Goal: Task Accomplishment & Management: Manage account settings

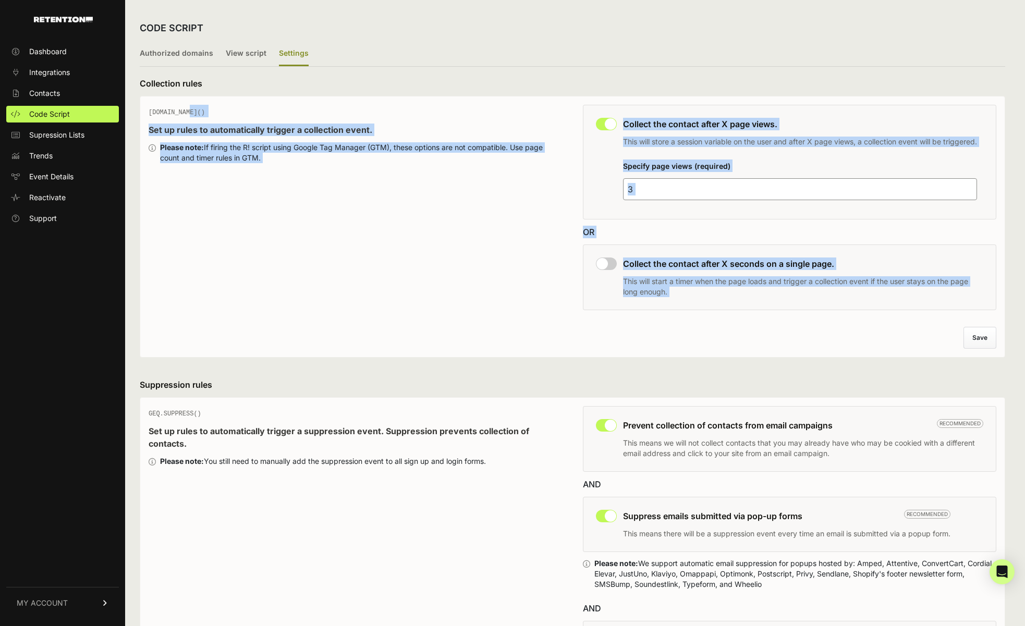
drag, startPoint x: 380, startPoint y: 96, endPoint x: 722, endPoint y: 338, distance: 418.5
click at [624, 338] on div "GEQ.PAGE() Set up rules to automatically trigger a collection event. Please not…" at bounding box center [572, 227] width 865 height 262
click at [624, 338] on div "Discard changes Save" at bounding box center [573, 338] width 848 height 22
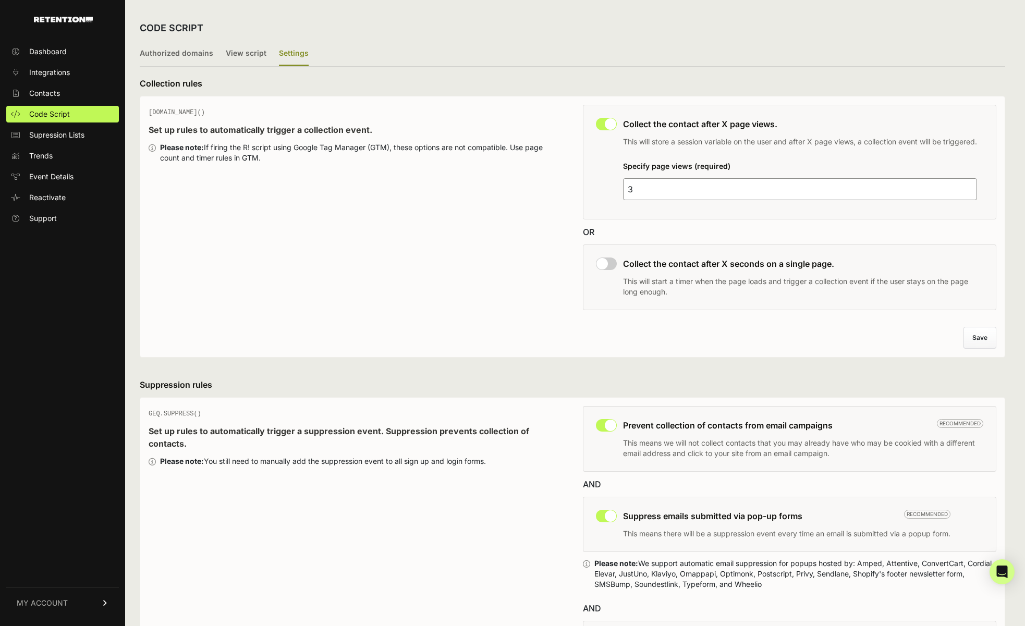
drag, startPoint x: 722, startPoint y: 338, endPoint x: 328, endPoint y: 101, distance: 458.9
click at [328, 101] on div "GEQ.PAGE() Set up rules to automatically trigger a collection event. Please not…" at bounding box center [572, 227] width 865 height 262
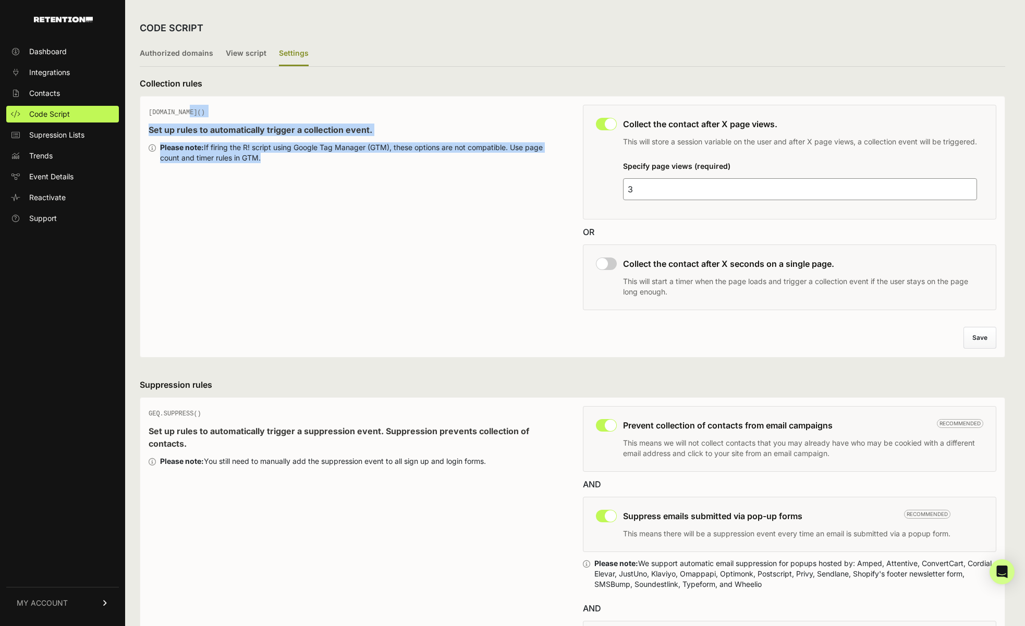
drag, startPoint x: 328, startPoint y: 101, endPoint x: 462, endPoint y: 251, distance: 201.2
click at [462, 251] on div "GEQ.PAGE() Set up rules to automatically trigger a collection event. Please not…" at bounding box center [572, 227] width 865 height 262
click at [462, 251] on div "GEQ.PAGE() Set up rules to automatically trigger a collection event. Please not…" at bounding box center [355, 211] width 413 height 212
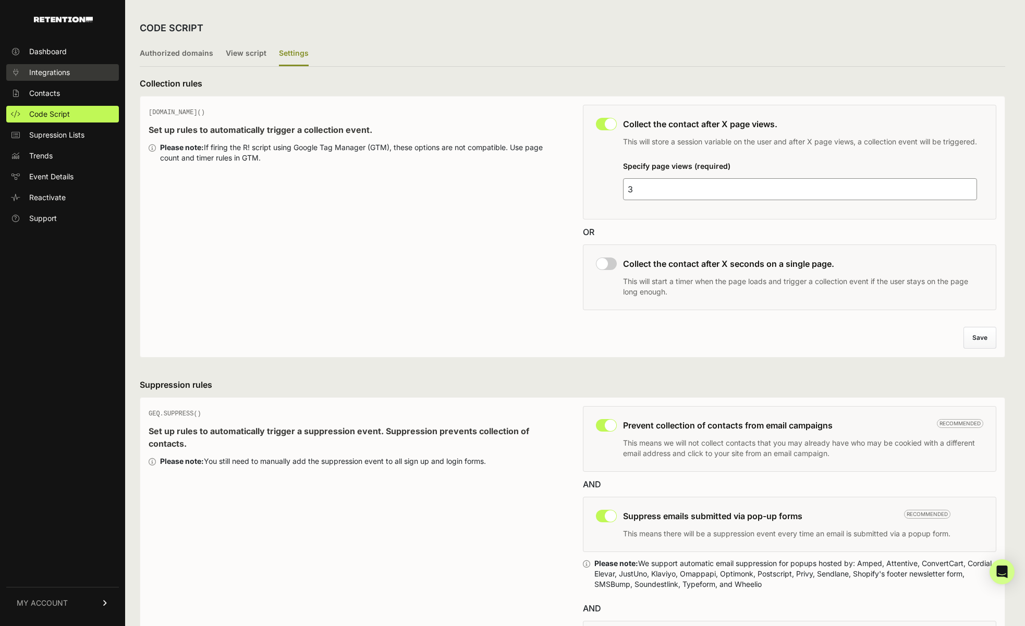
click at [53, 72] on span "Integrations" at bounding box center [49, 72] width 41 height 10
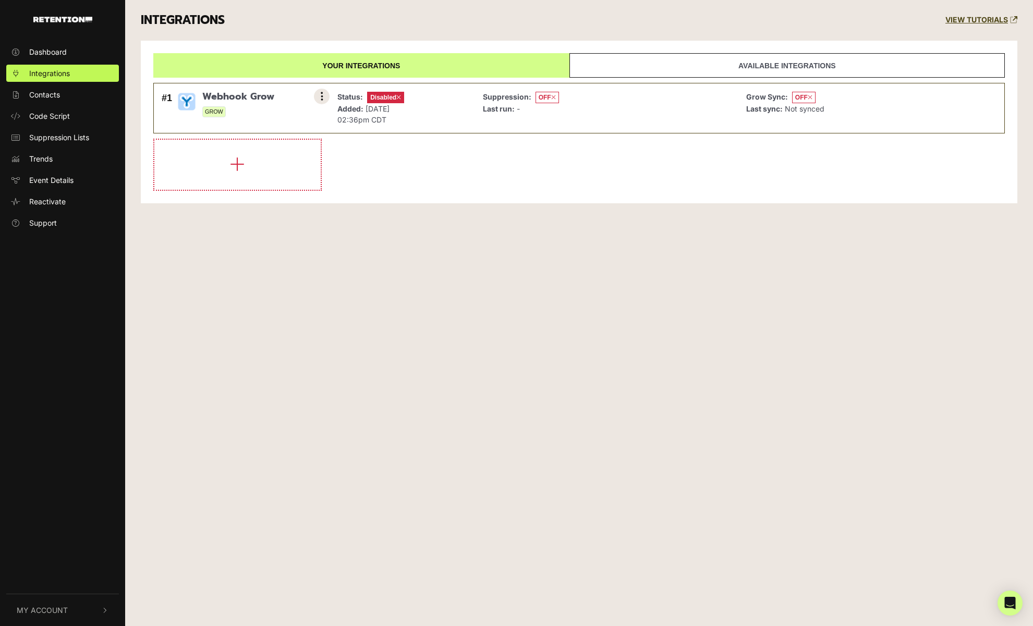
click at [316, 93] on button at bounding box center [322, 97] width 16 height 16
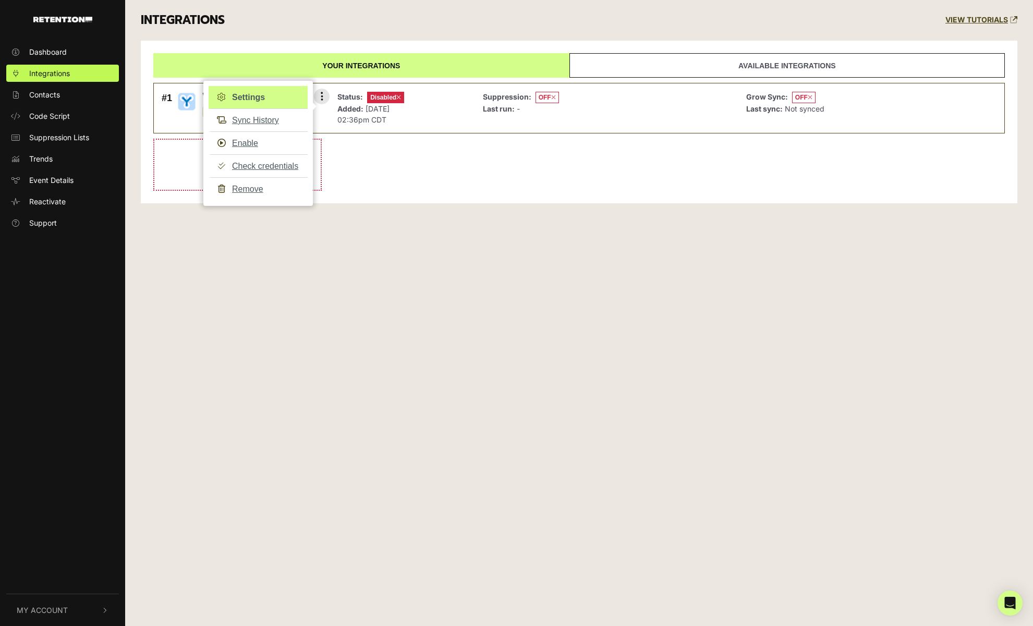
click at [254, 90] on link "Settings" at bounding box center [258, 97] width 99 height 23
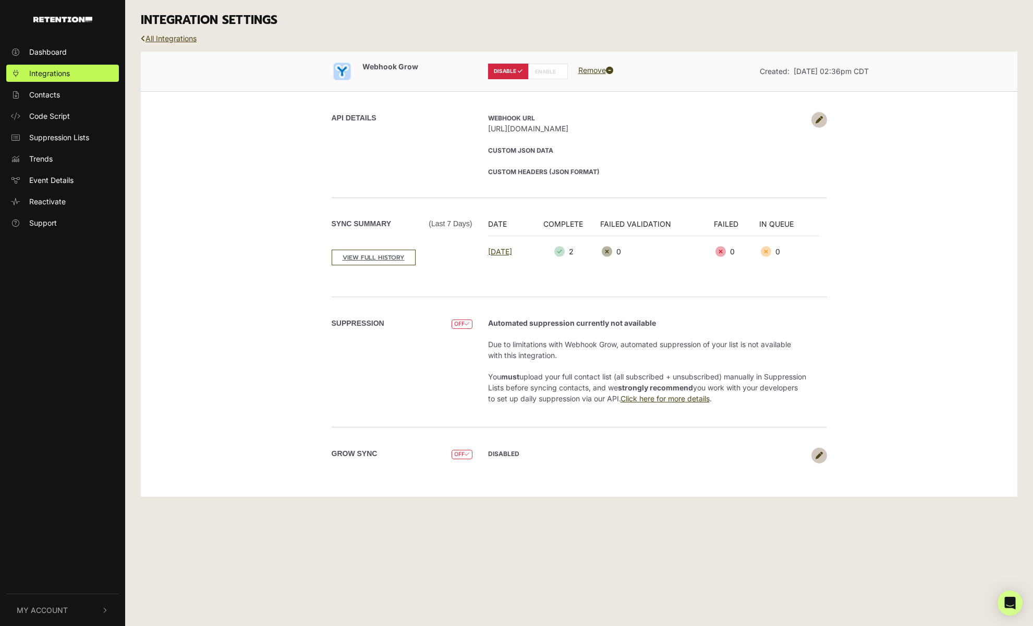
click at [492, 128] on span "[URL][DOMAIN_NAME]" at bounding box center [647, 128] width 318 height 11
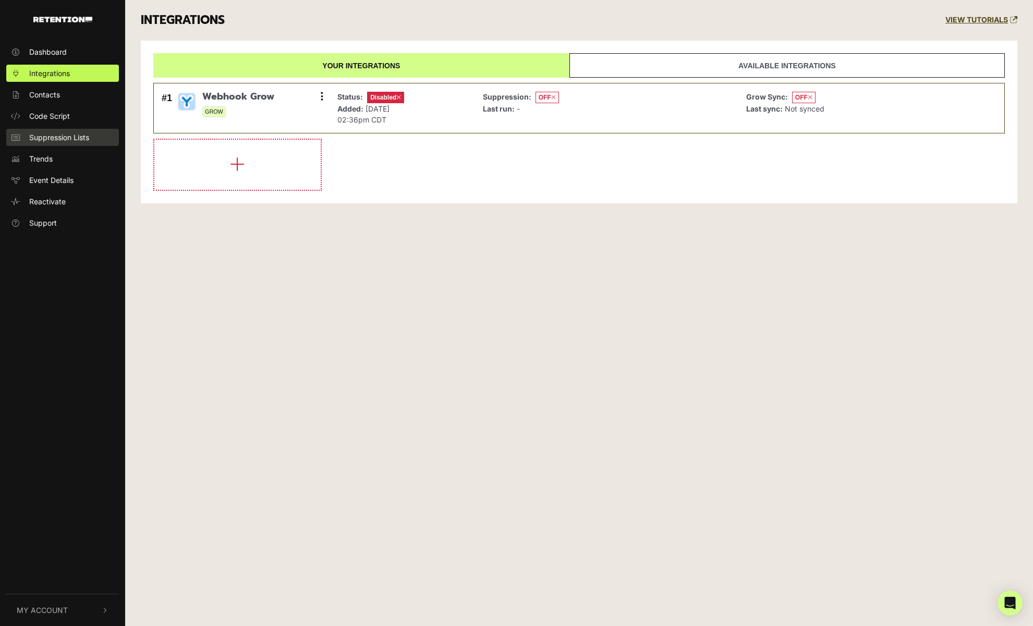
click at [51, 133] on span "Suppression Lists" at bounding box center [59, 137] width 60 height 11
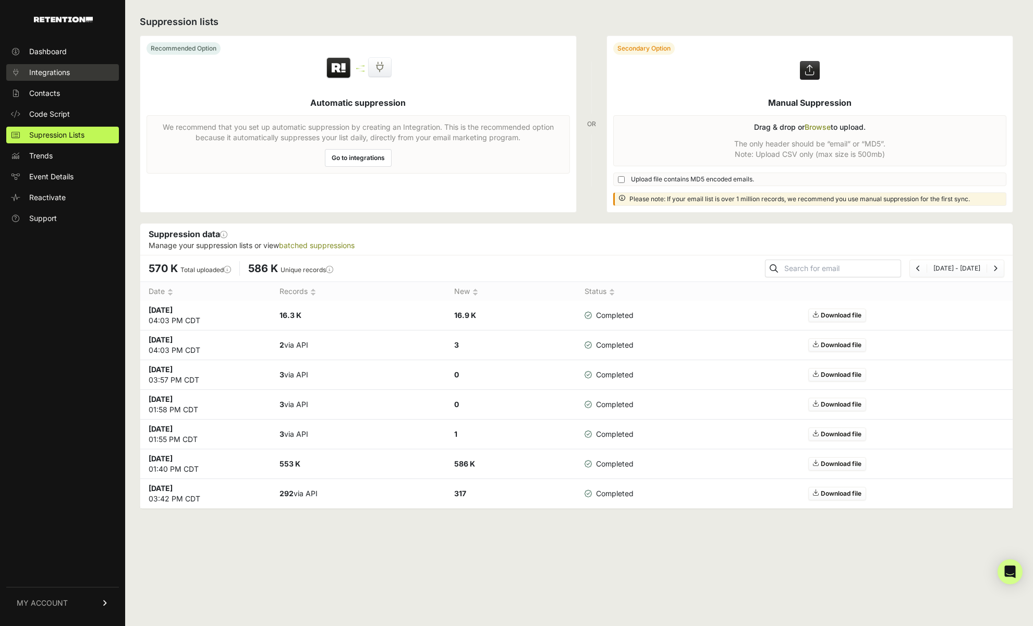
click at [68, 77] on span "Integrations" at bounding box center [49, 72] width 41 height 10
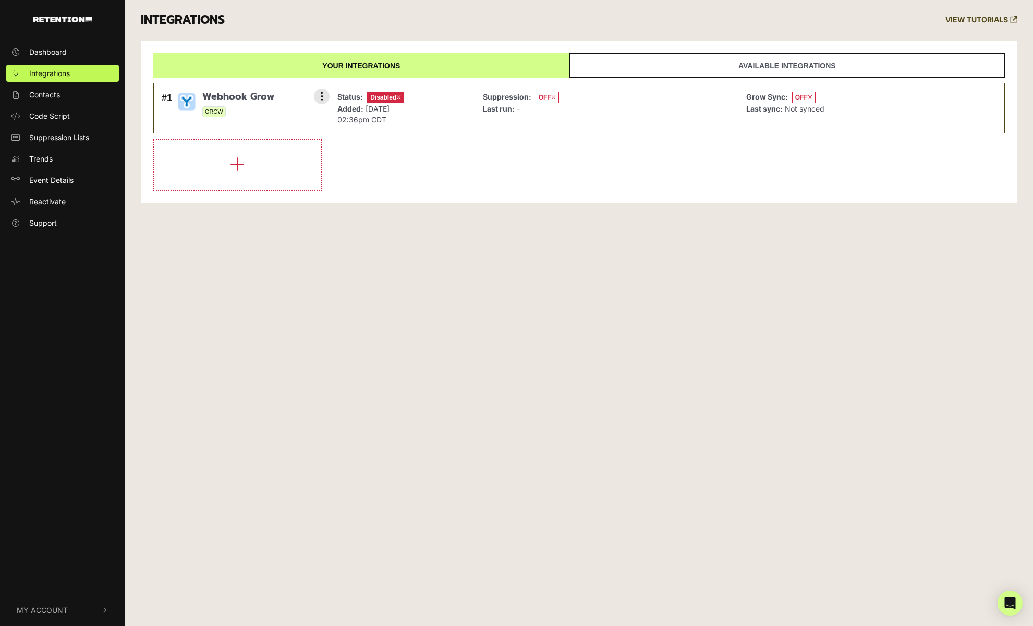
click at [312, 93] on div "#1 Webhook Grow GROW Settings Sync History Enable Check credentials Remove" at bounding box center [243, 108] width 168 height 39
click at [326, 96] on button at bounding box center [322, 97] width 16 height 16
click at [275, 97] on link "Settings" at bounding box center [258, 97] width 99 height 23
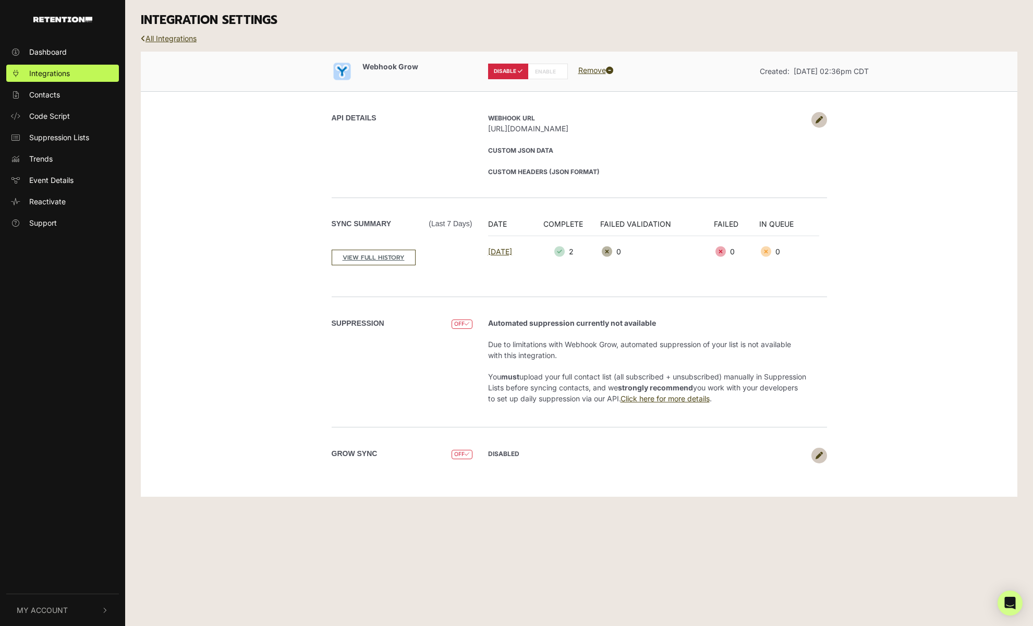
click at [360, 453] on label "Grow Sync" at bounding box center [355, 453] width 46 height 11
click at [359, 453] on label "Grow Sync" at bounding box center [355, 453] width 46 height 11
click at [444, 358] on div "SUPPRESSION OFF" at bounding box center [406, 362] width 149 height 89
click at [43, 223] on span "Support" at bounding box center [43, 222] width 28 height 11
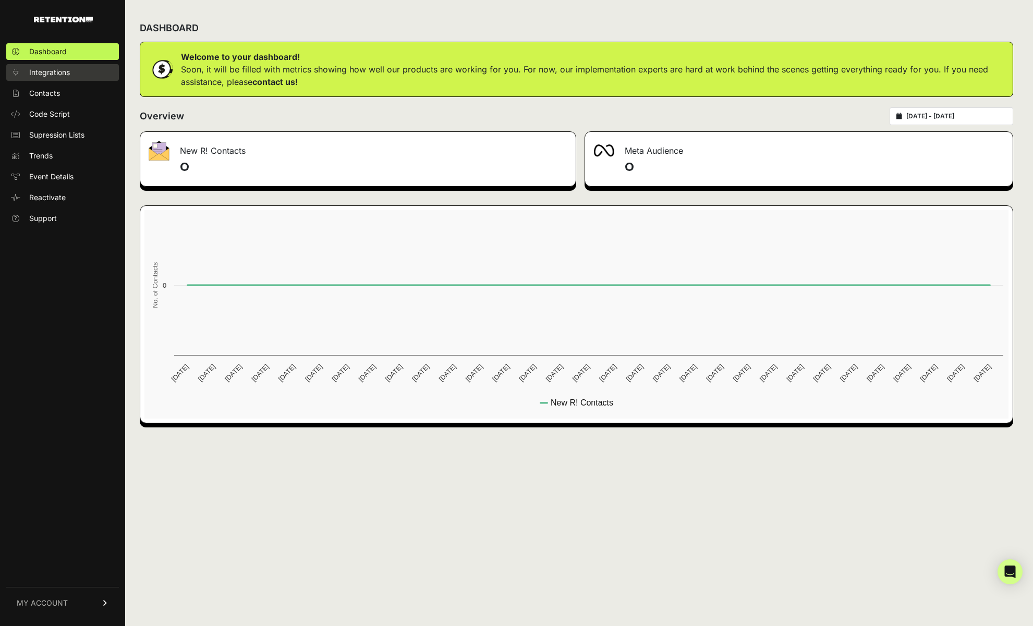
click at [38, 71] on span "Integrations" at bounding box center [49, 72] width 41 height 10
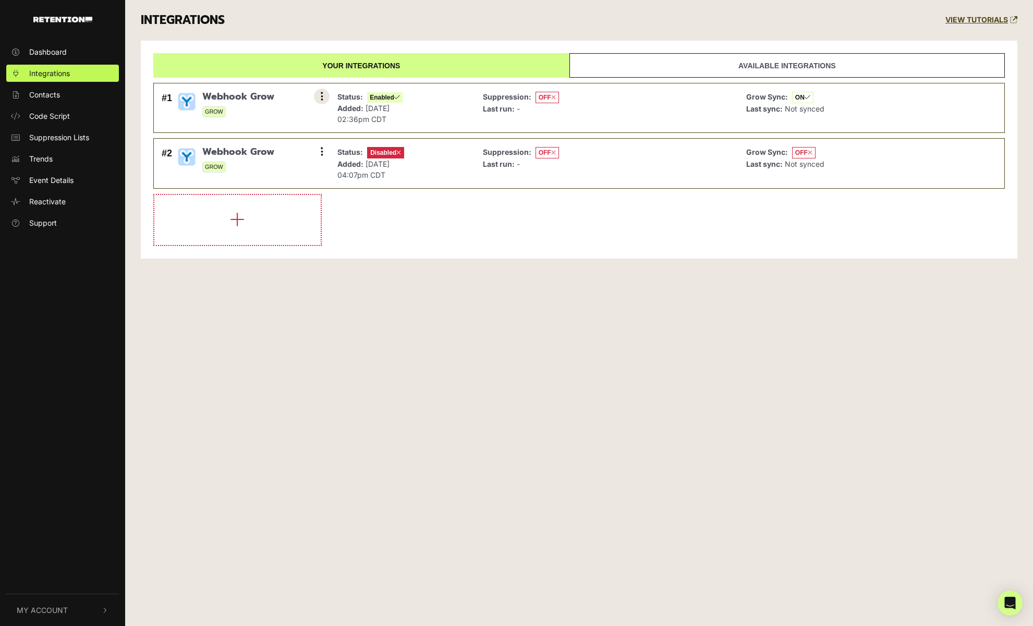
click at [322, 95] on icon at bounding box center [322, 96] width 3 height 10
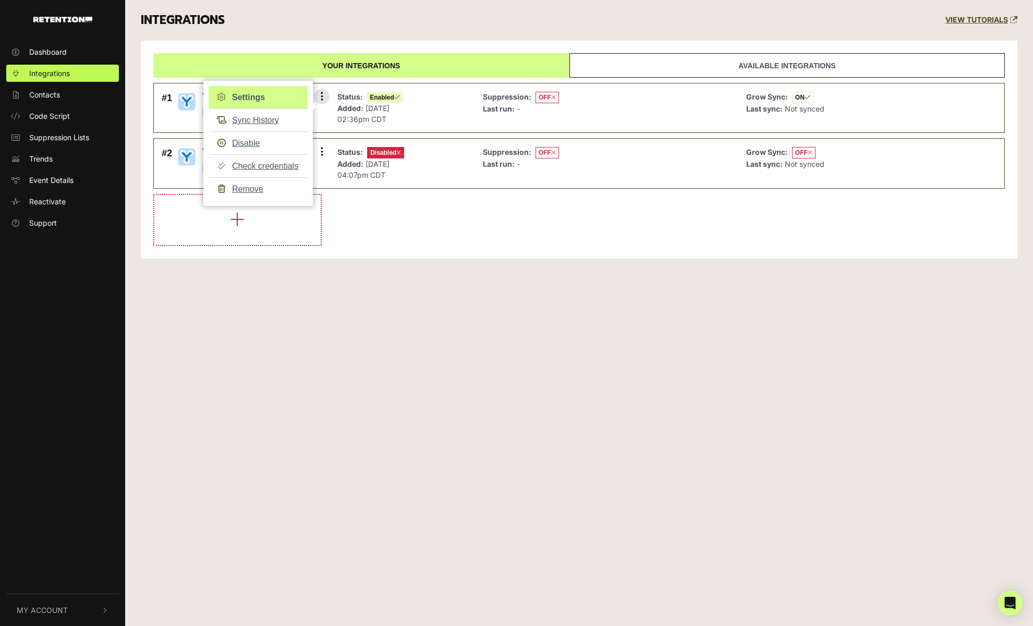
click at [240, 102] on link "Settings" at bounding box center [258, 97] width 99 height 23
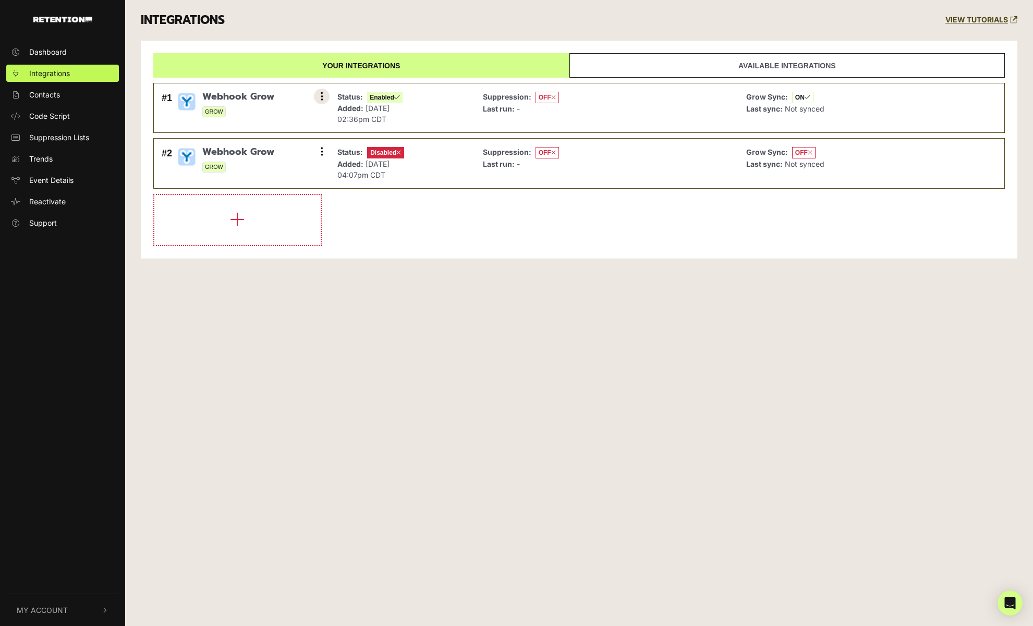
click at [321, 95] on icon at bounding box center [322, 96] width 3 height 10
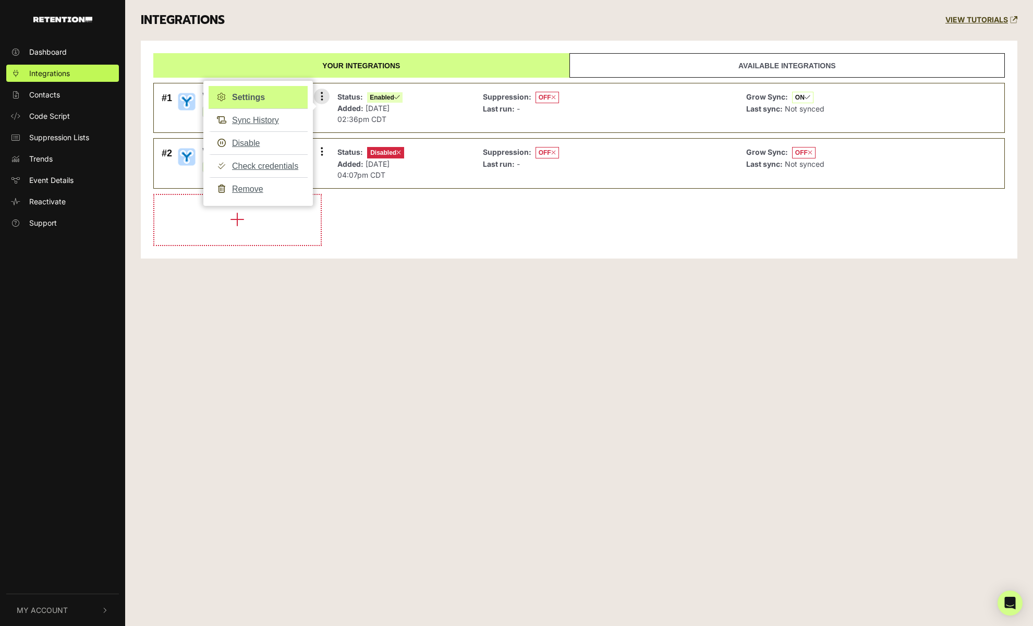
click at [256, 90] on link "Settings" at bounding box center [258, 97] width 99 height 23
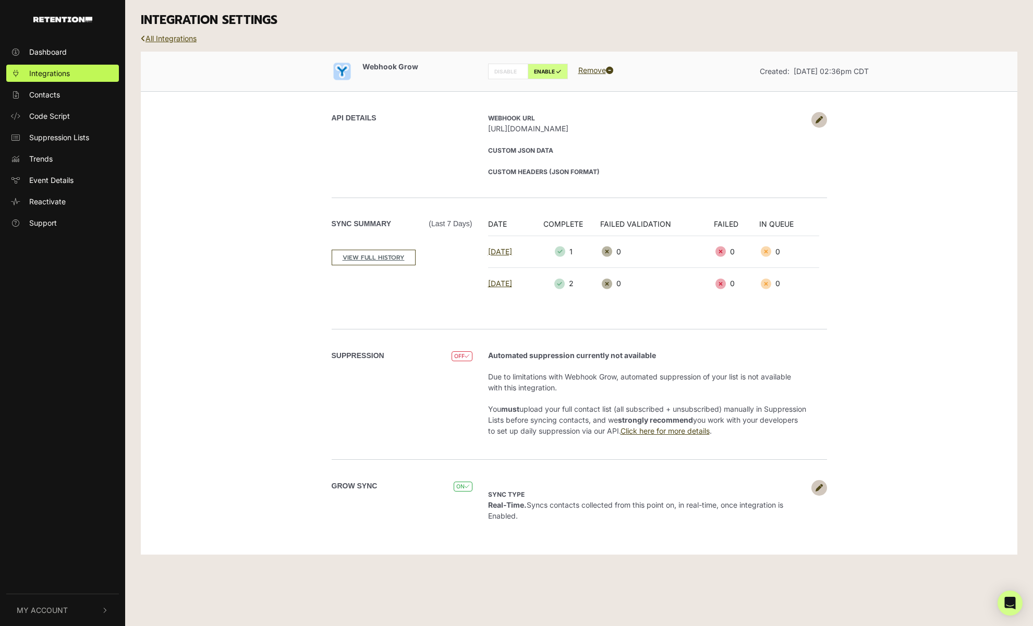
click at [158, 40] on link "All Integrations" at bounding box center [169, 38] width 56 height 9
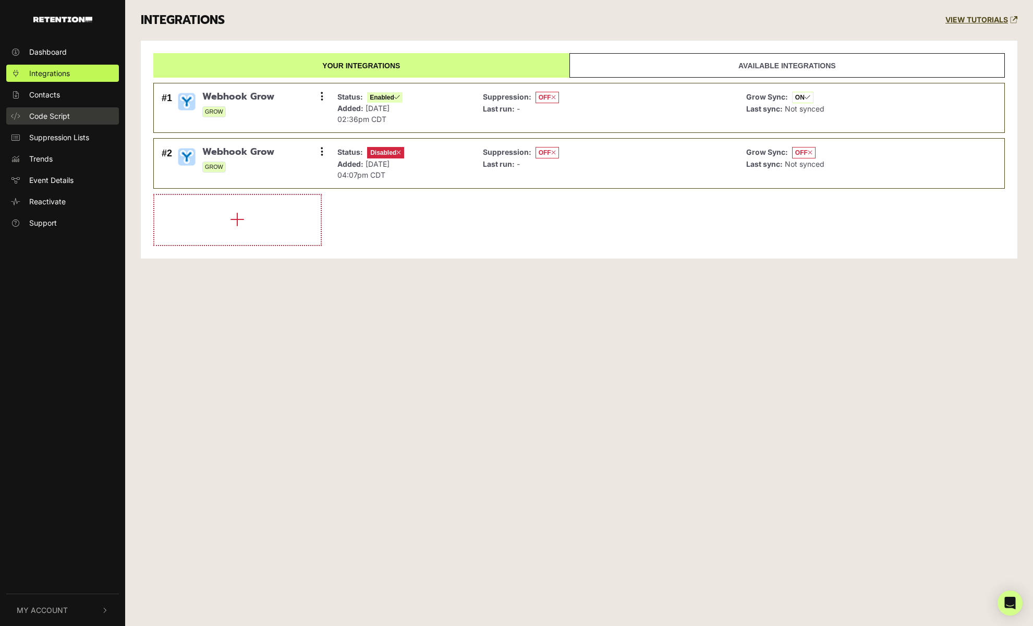
click at [65, 120] on span "Code Script" at bounding box center [49, 116] width 41 height 11
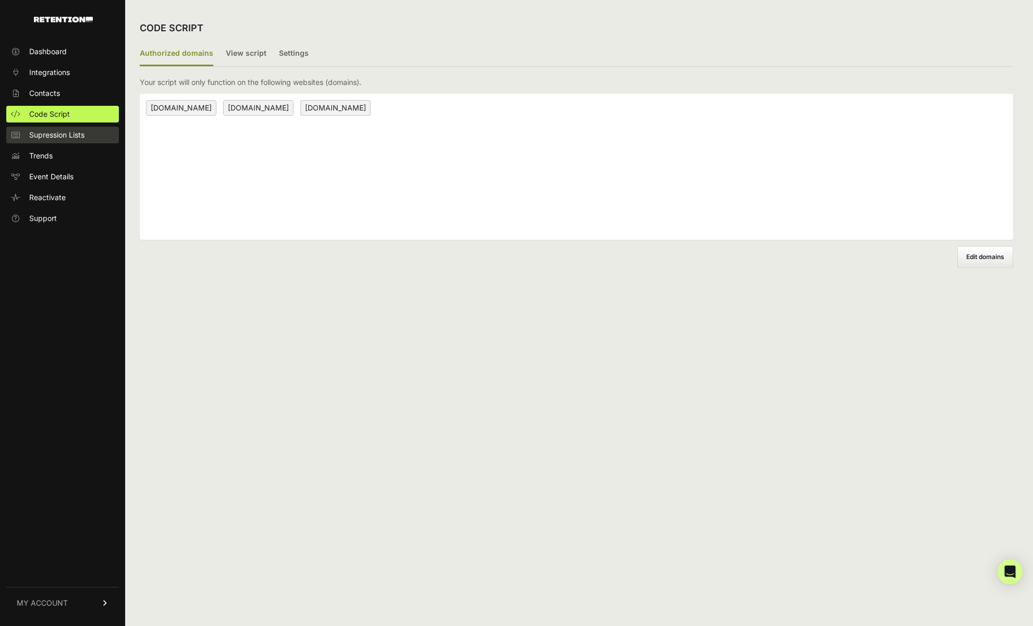
click at [57, 135] on span "Supression Lists" at bounding box center [56, 135] width 55 height 10
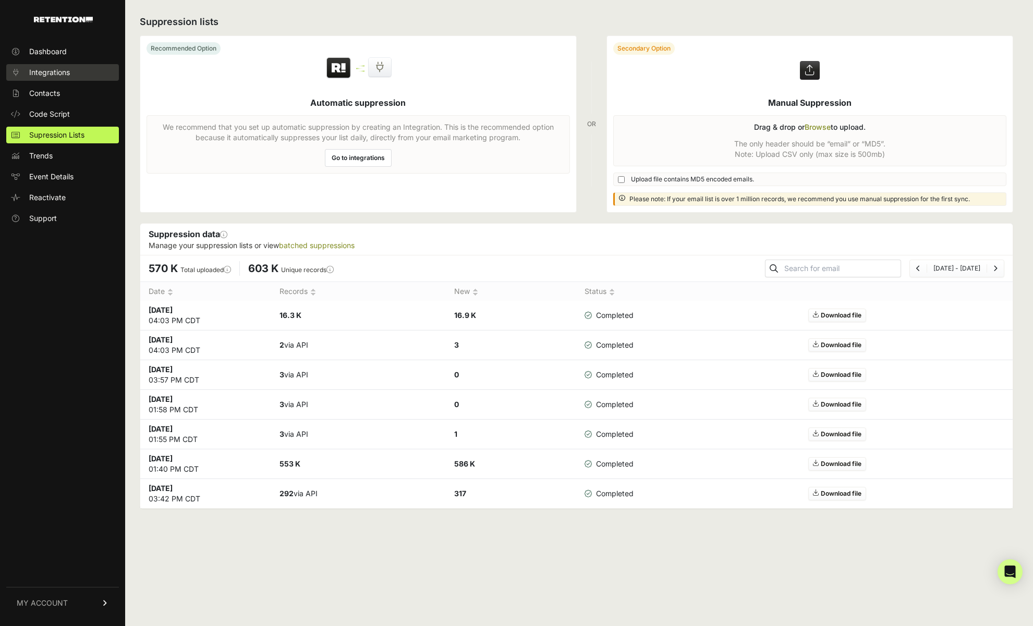
click at [41, 69] on span "Integrations" at bounding box center [49, 72] width 41 height 10
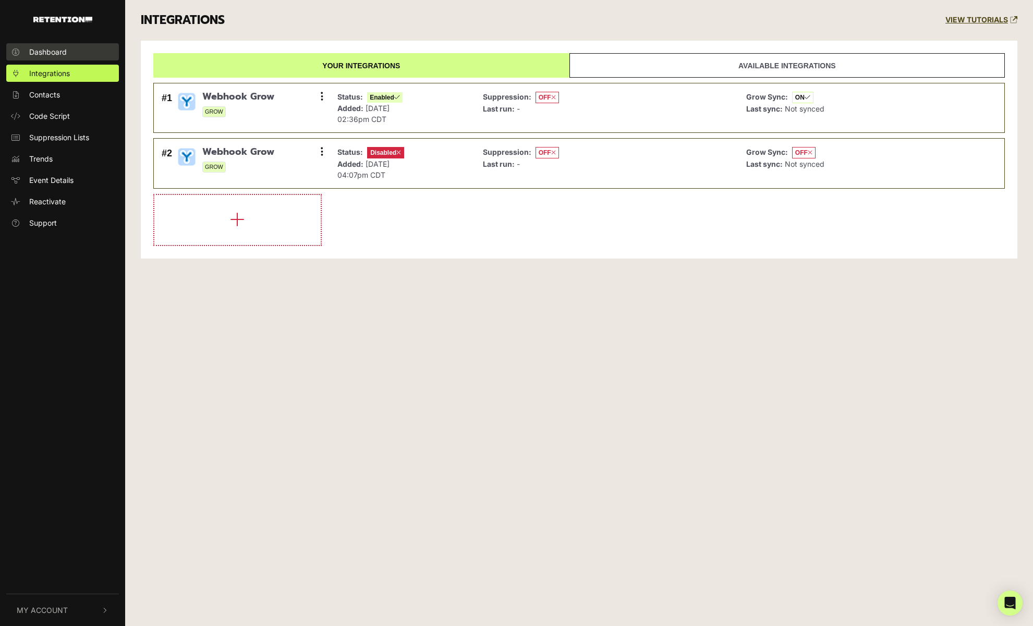
click at [53, 43] on link "Dashboard" at bounding box center [62, 51] width 113 height 17
click at [40, 111] on span "Code Script" at bounding box center [49, 116] width 41 height 11
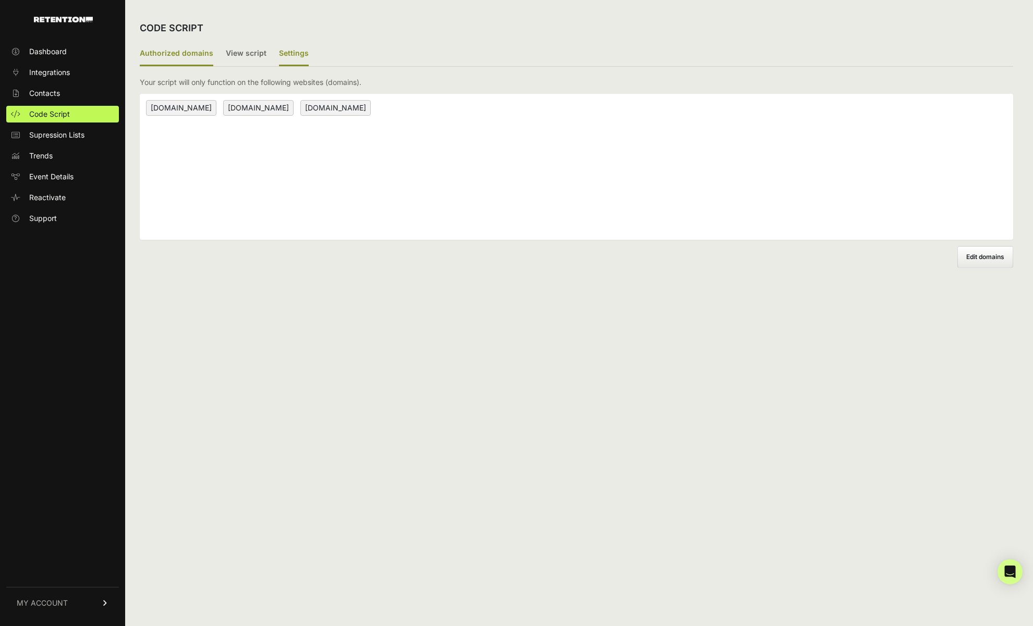
click at [306, 47] on ul "Authorized domains View script Settings" at bounding box center [576, 54] width 873 height 25
click at [294, 55] on label "Settings" at bounding box center [294, 54] width 30 height 25
click at [0, 0] on input "Settings" at bounding box center [0, 0] width 0 height 0
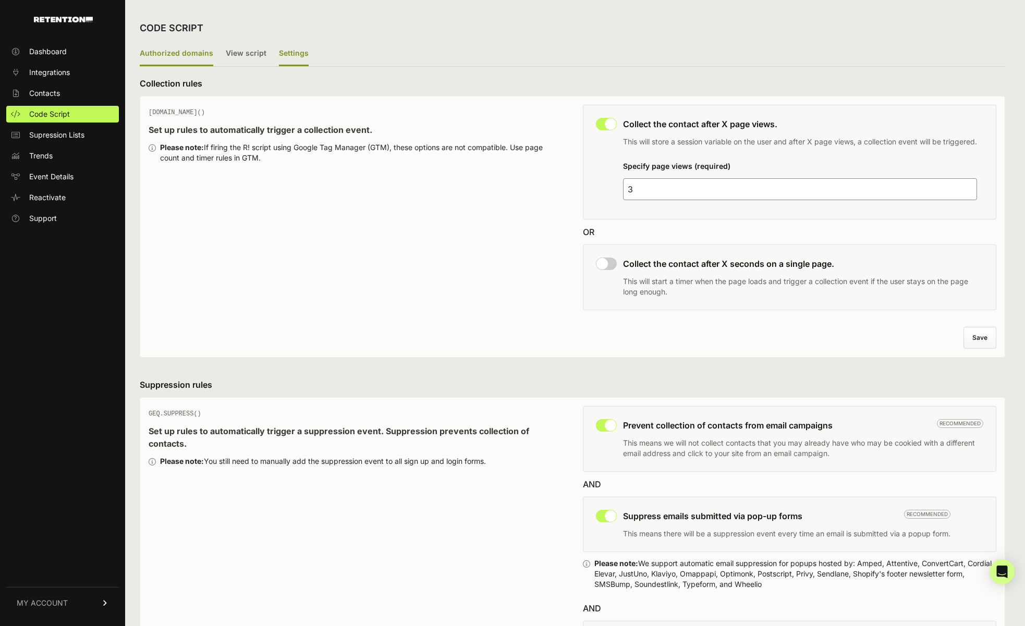
click at [193, 56] on label "Authorized domains" at bounding box center [177, 54] width 74 height 25
click at [0, 0] on input "Authorized domains" at bounding box center [0, 0] width 0 height 0
